Goal: Navigation & Orientation: Find specific page/section

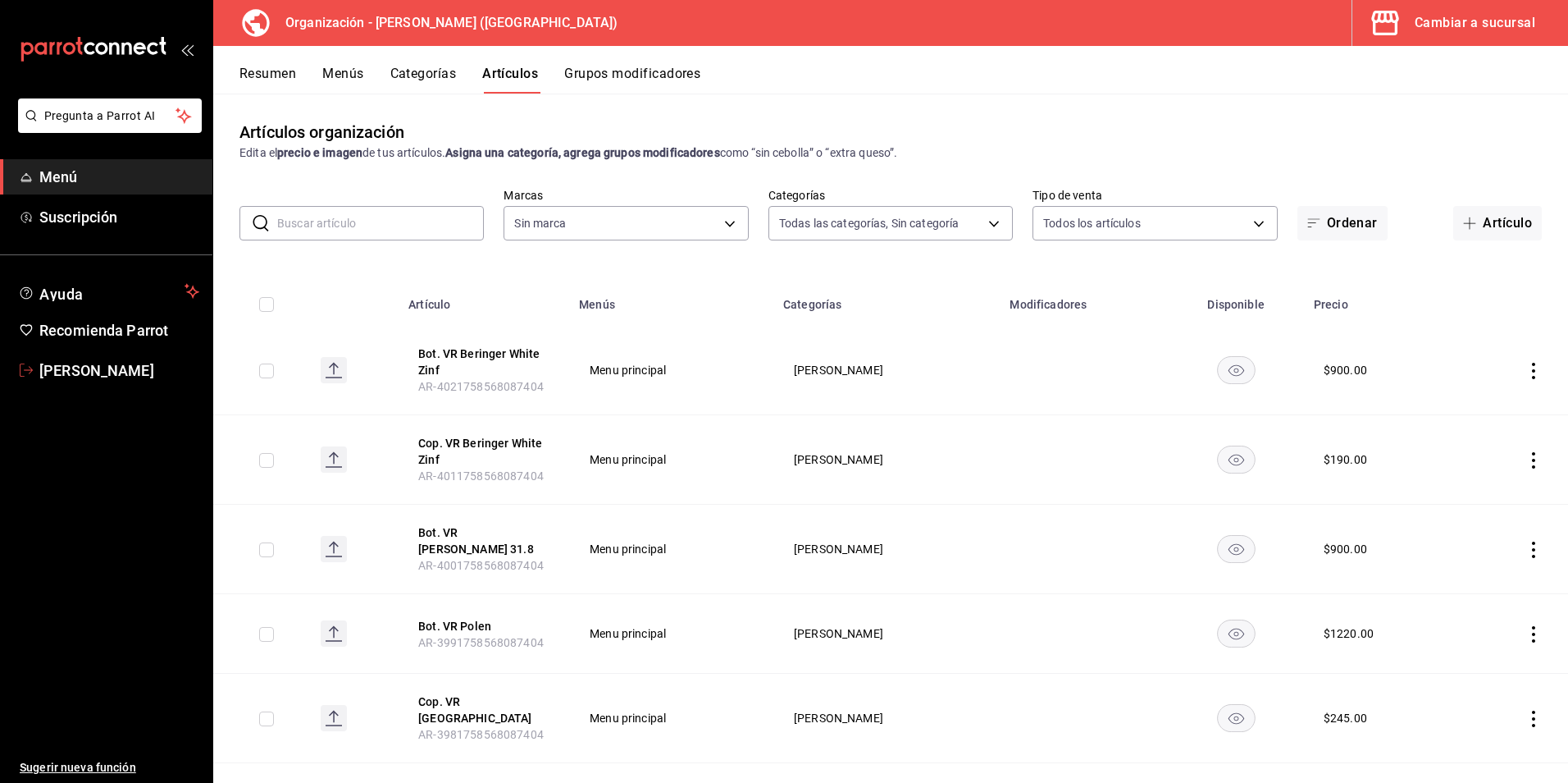
type input "40ee2f72-6915-4037-a5ec-65aec302ef5d,c43c6c56-ab22-4748-903a-778ac949f8a0,b688f…"
type input "31d0bbe4-7c51-43f0-8445-666cf6a0e085"
click at [1445, 36] on button "Cambiar a sucursal" at bounding box center [1454, 23] width 203 height 46
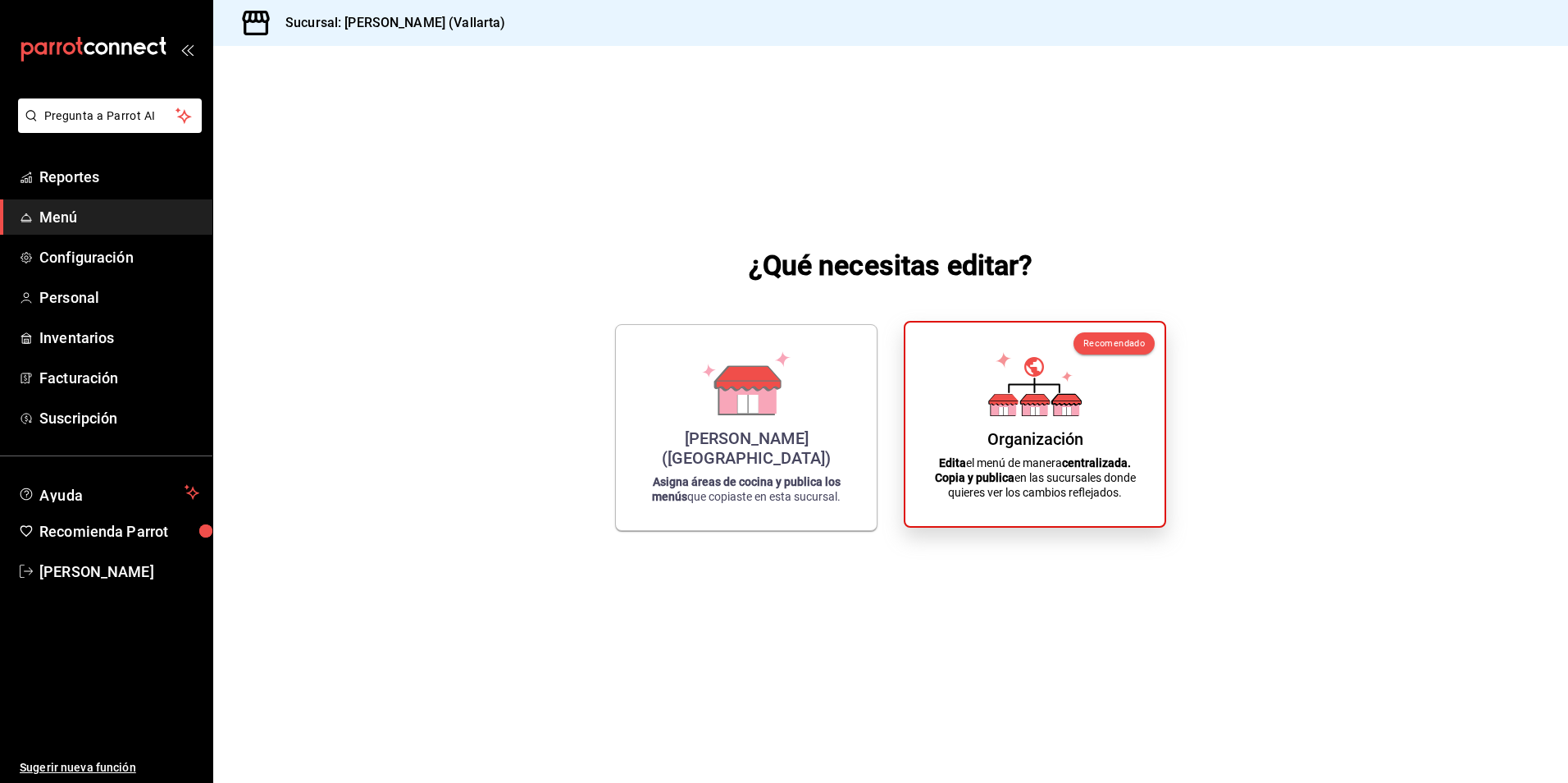
click at [1057, 443] on div "Organización" at bounding box center [1035, 439] width 96 height 20
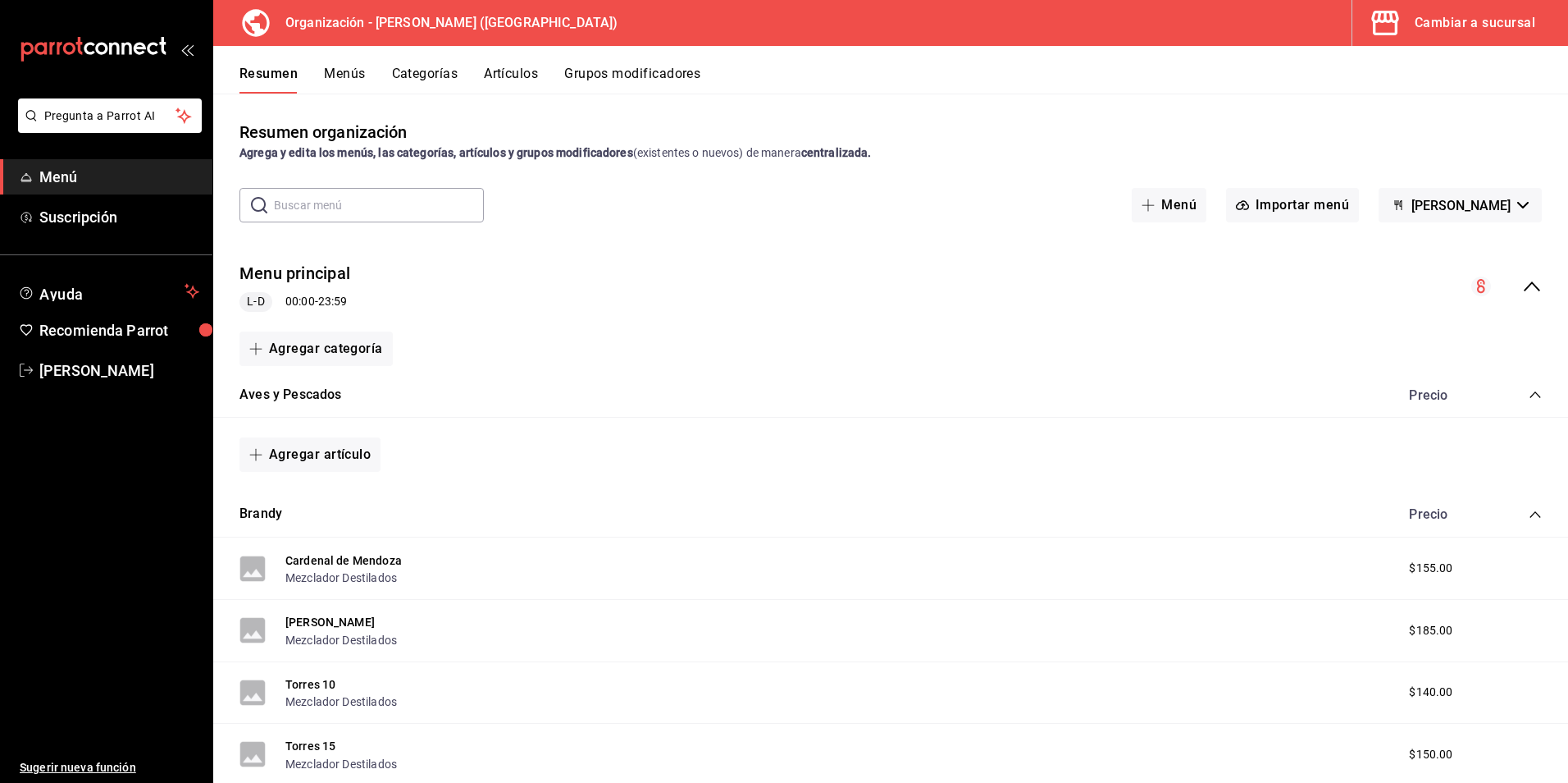
click at [1423, 28] on div "Cambiar a sucursal" at bounding box center [1474, 23] width 120 height 23
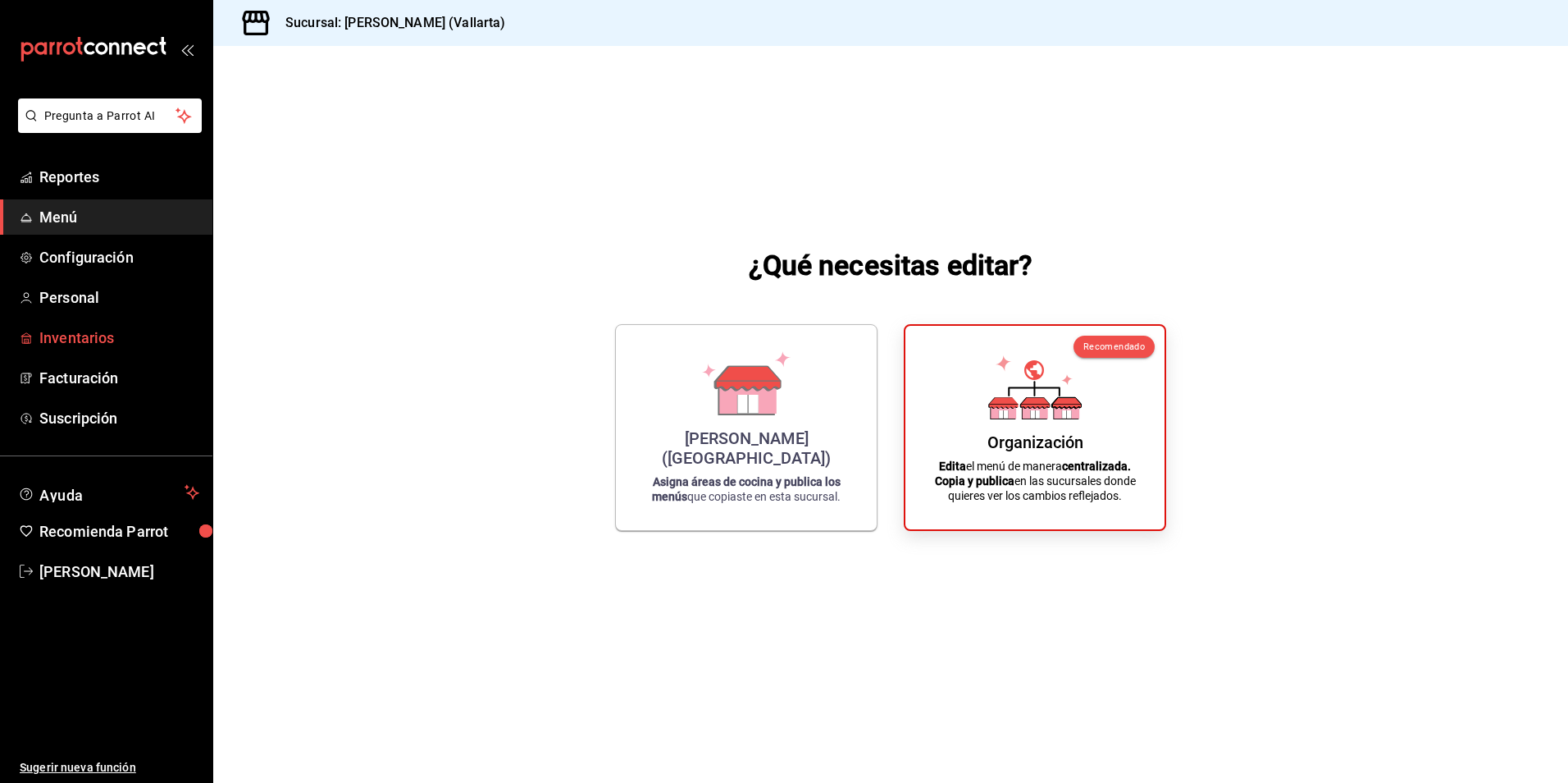
click at [47, 342] on span "Inventarios" at bounding box center [119, 338] width 159 height 23
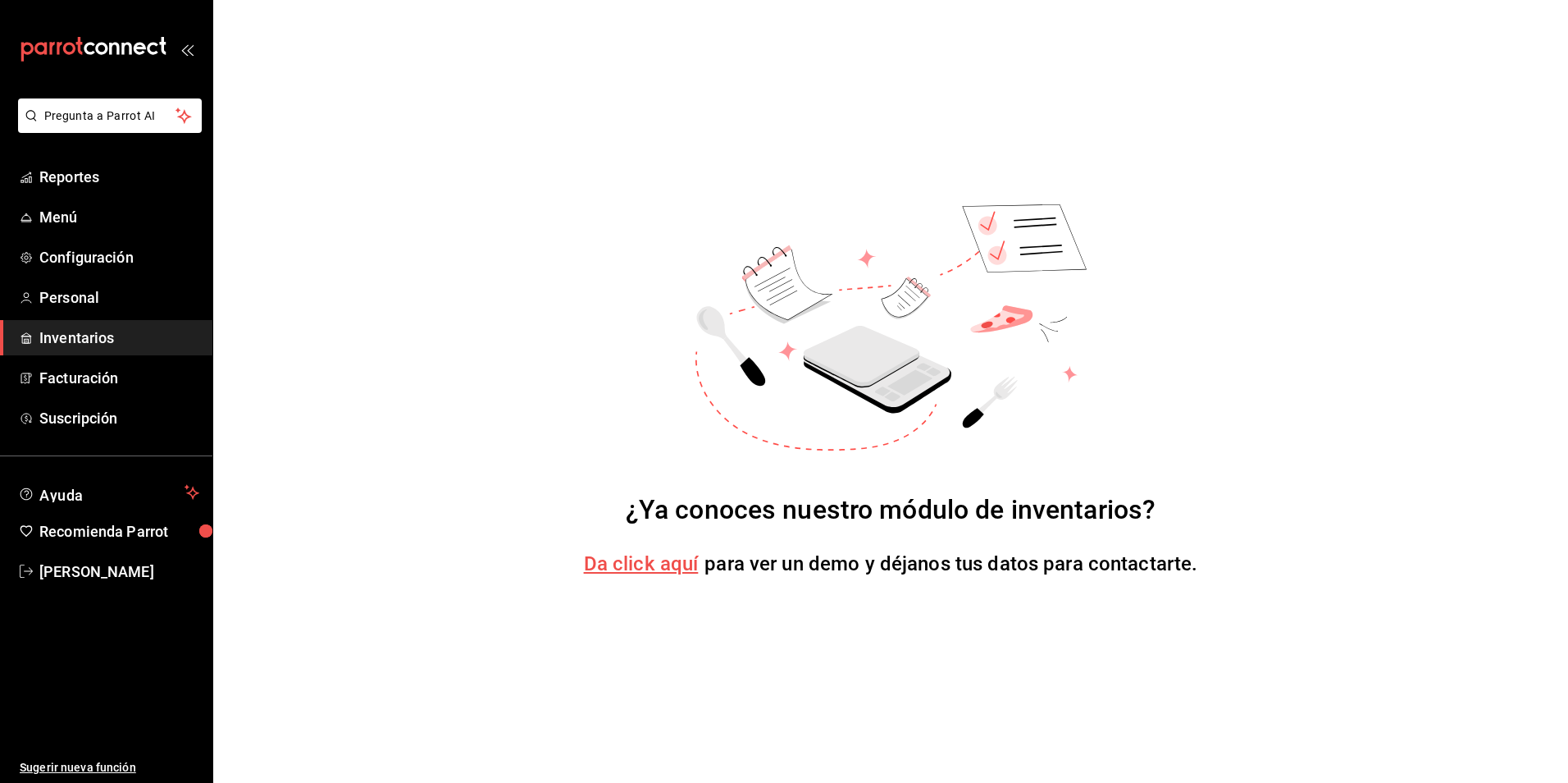
drag, startPoint x: 1265, startPoint y: 199, endPoint x: 971, endPoint y: 363, distance: 336.6
click at [1265, 199] on div "¿Ya conoces nuestro módulo de inventarios? Da click aquí para ver un demo y déj…" at bounding box center [890, 391] width 1355 height 783
